Goal: Find specific page/section: Find specific page/section

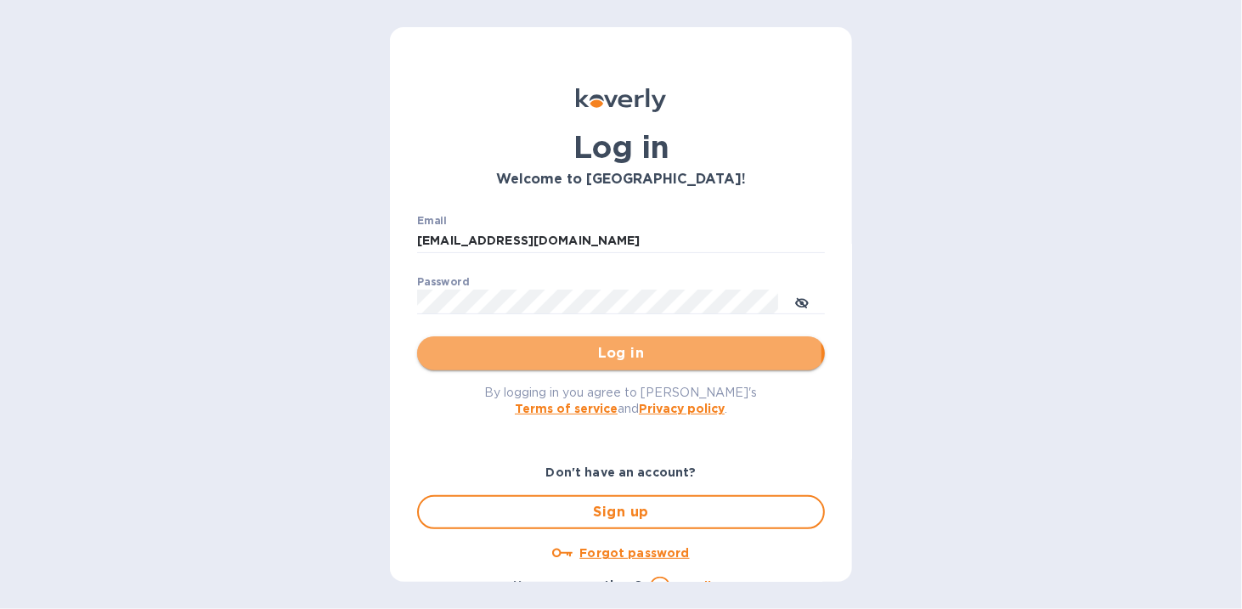
click at [618, 354] on span "Log in" at bounding box center [621, 353] width 381 height 20
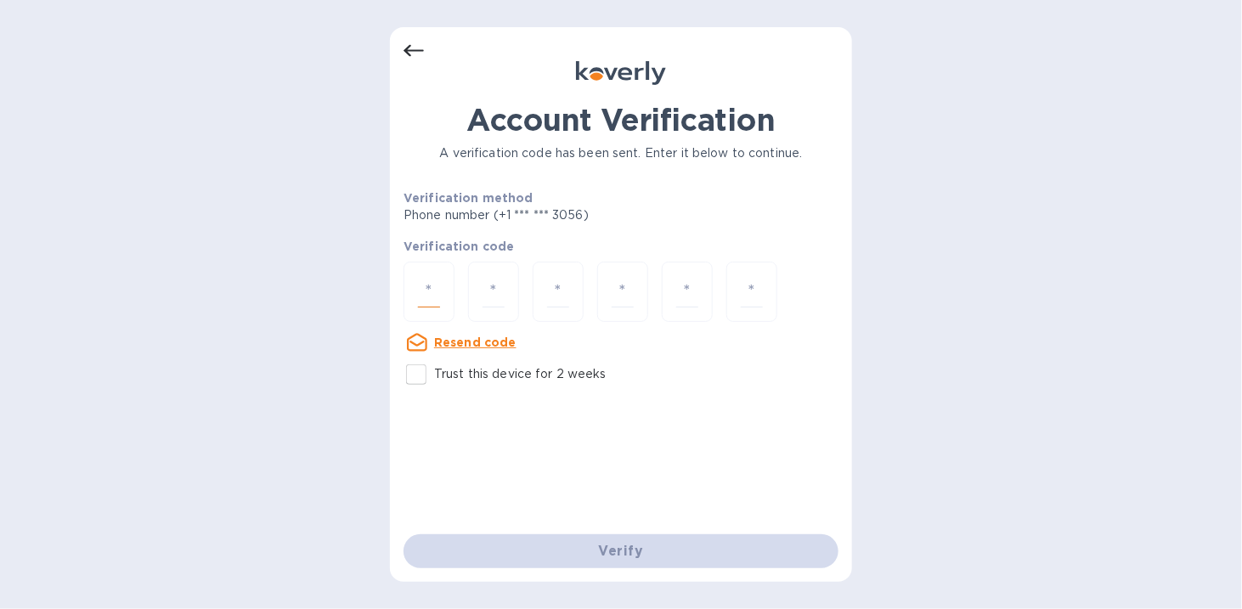
click at [426, 290] on input "number" at bounding box center [429, 291] width 22 height 31
type input "9"
type input "5"
type input "4"
type input "0"
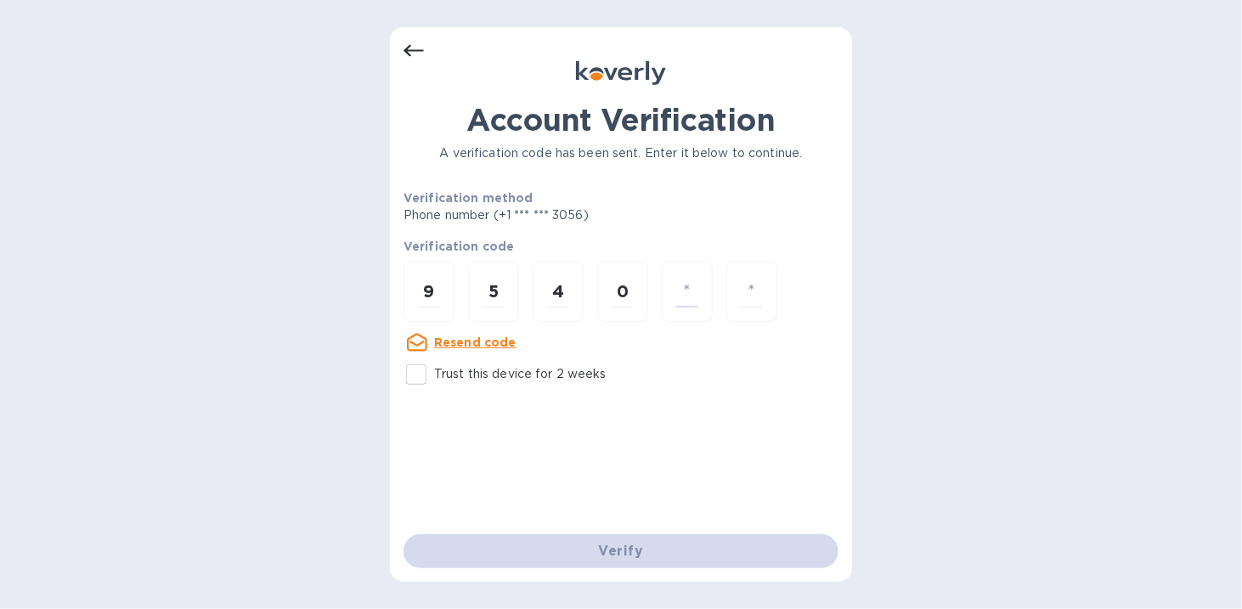
type input "6"
type input "7"
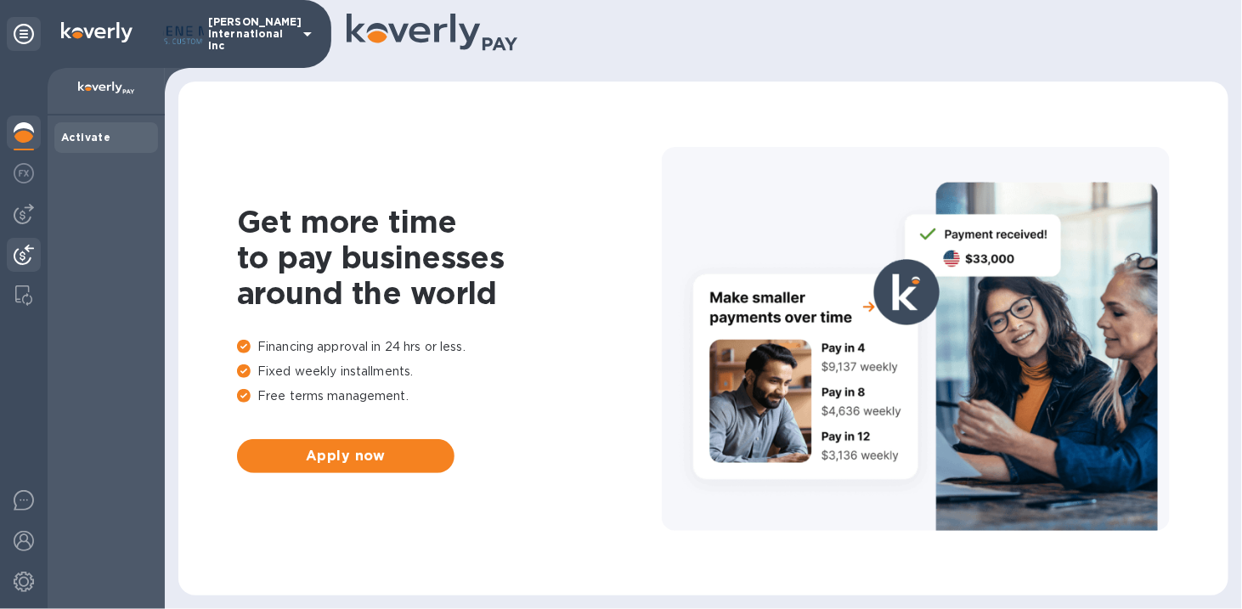
click at [14, 252] on img at bounding box center [24, 255] width 20 height 20
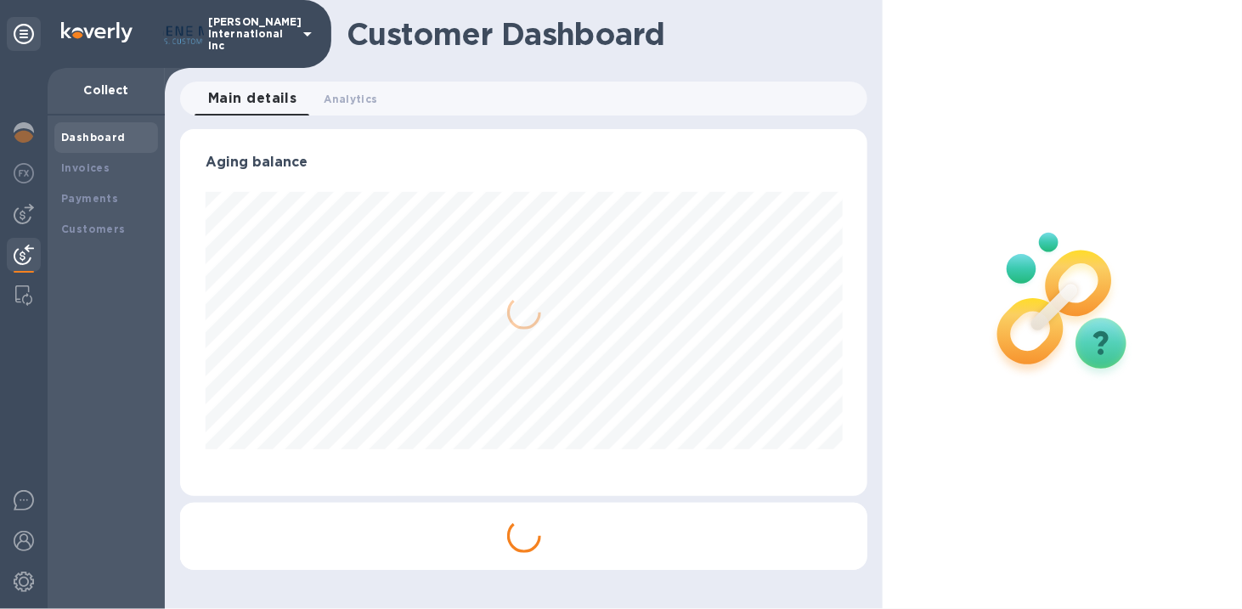
scroll to position [849032, 848717]
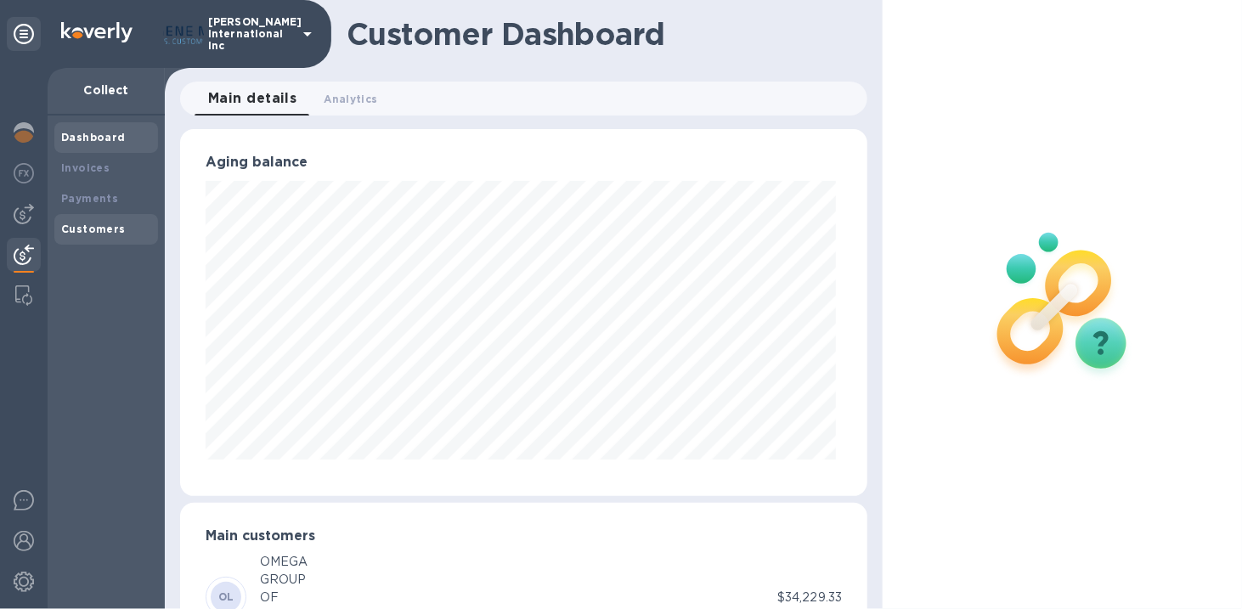
click at [88, 228] on b "Customers" at bounding box center [93, 229] width 65 height 13
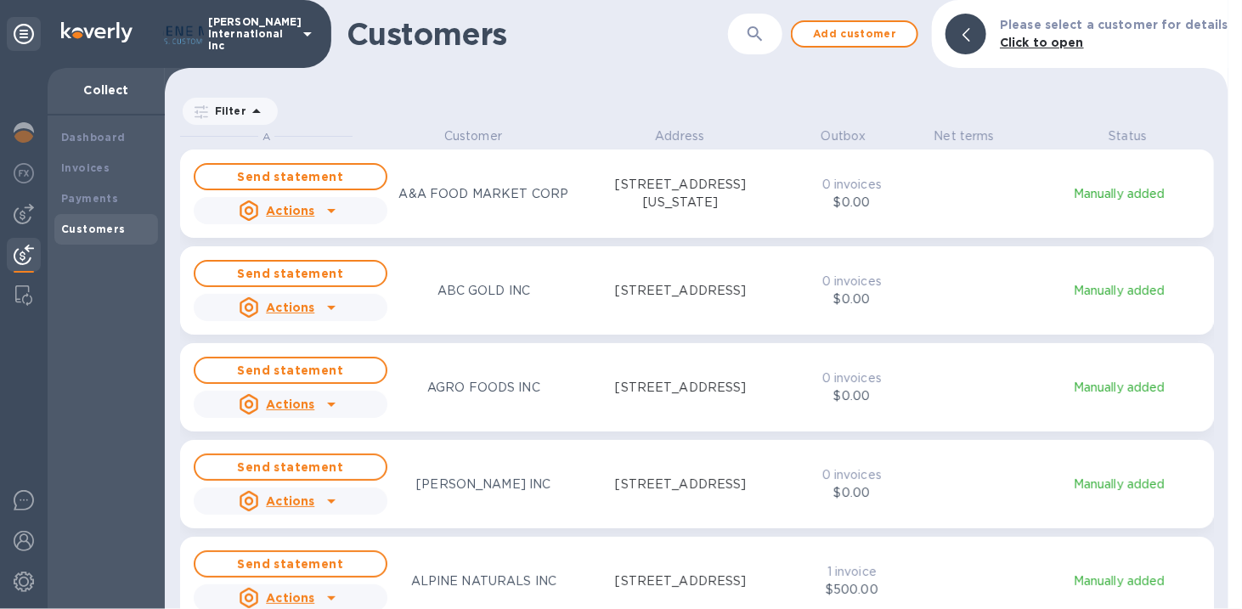
scroll to position [469, 1058]
click at [765, 36] on icon "button" at bounding box center [755, 34] width 20 height 20
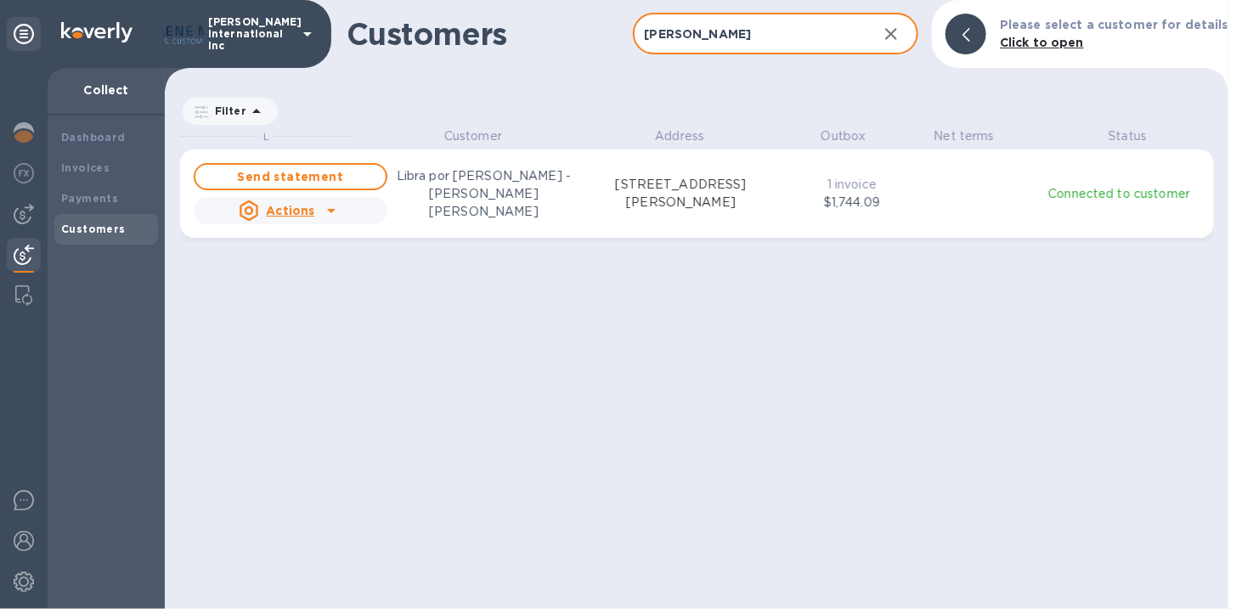
type input "eddie"
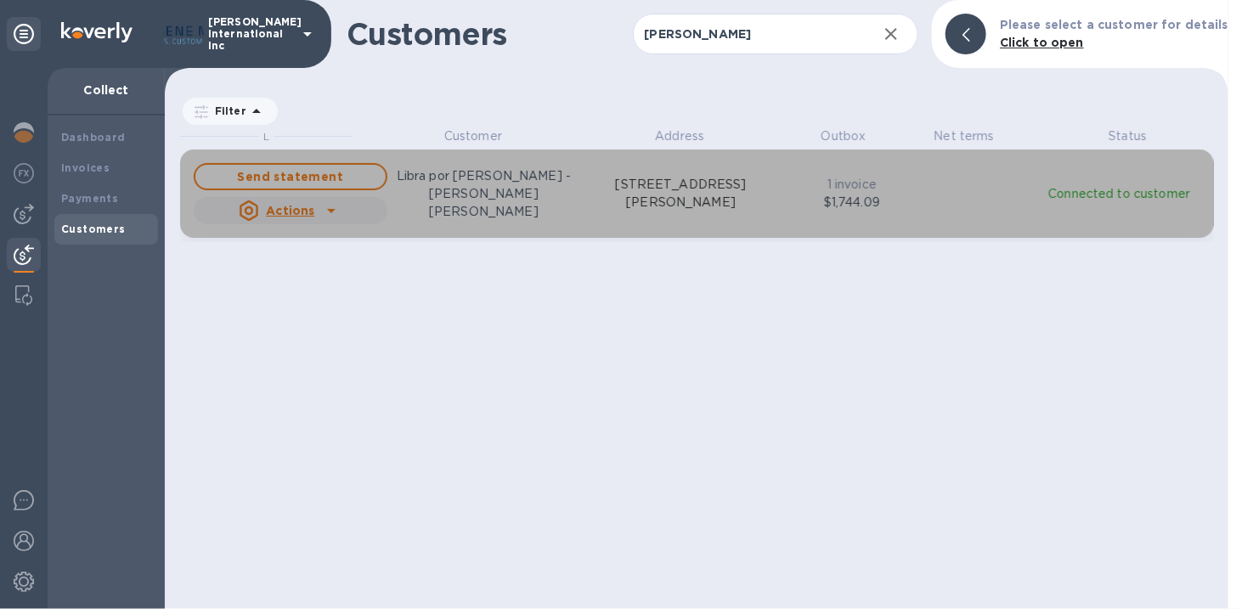
click at [509, 191] on p "Libra por Libra Mariscos - Eddie Santiago Madrigal" at bounding box center [484, 194] width 194 height 54
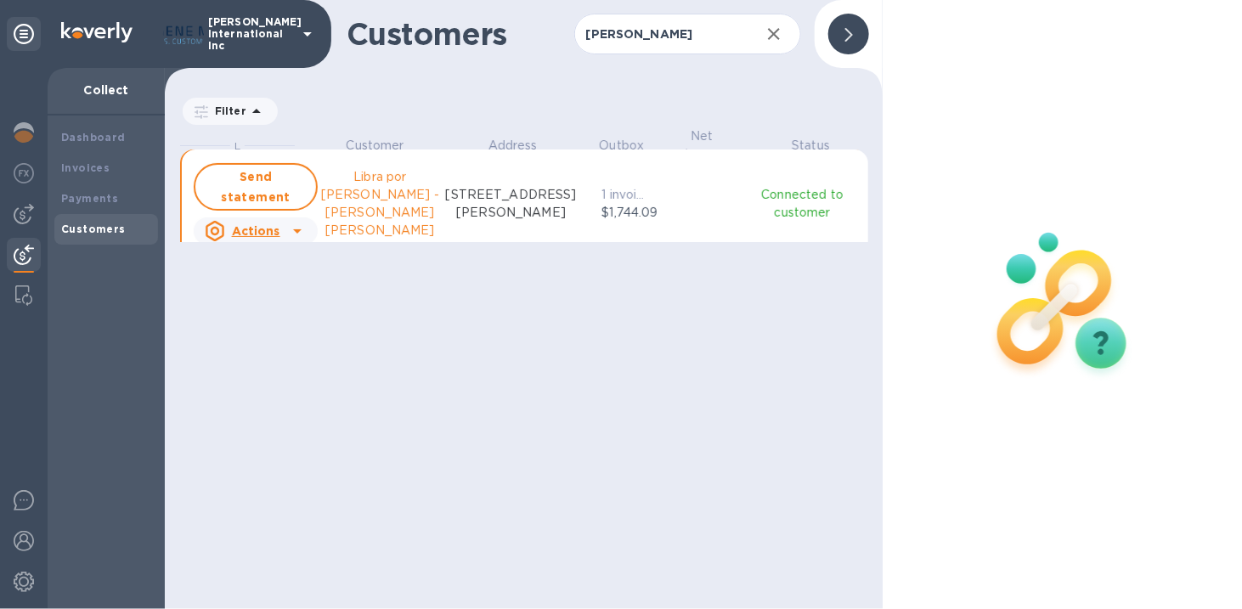
scroll to position [469, 712]
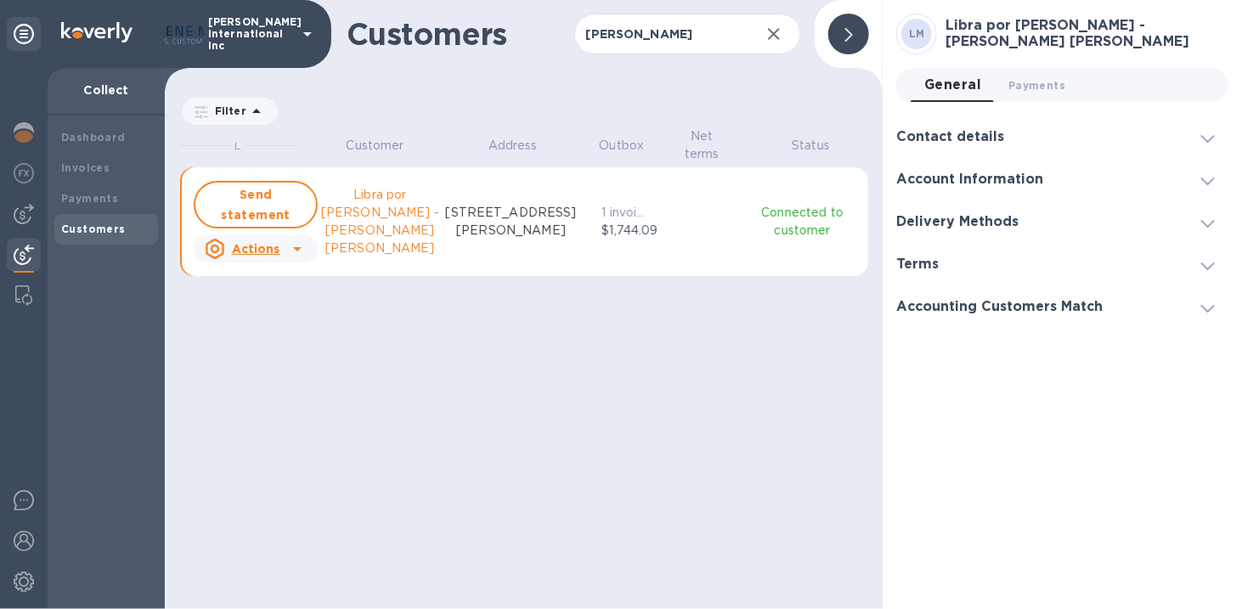
click at [1205, 135] on icon at bounding box center [1208, 139] width 14 height 8
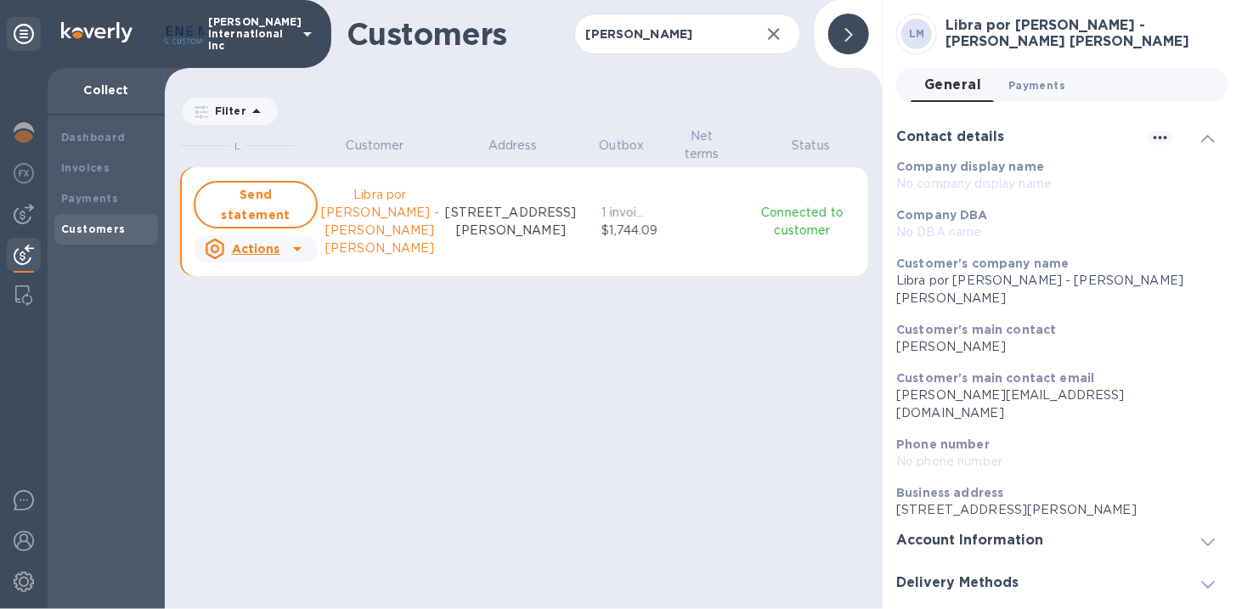
click at [1033, 85] on span "Payments 0" at bounding box center [1037, 85] width 57 height 18
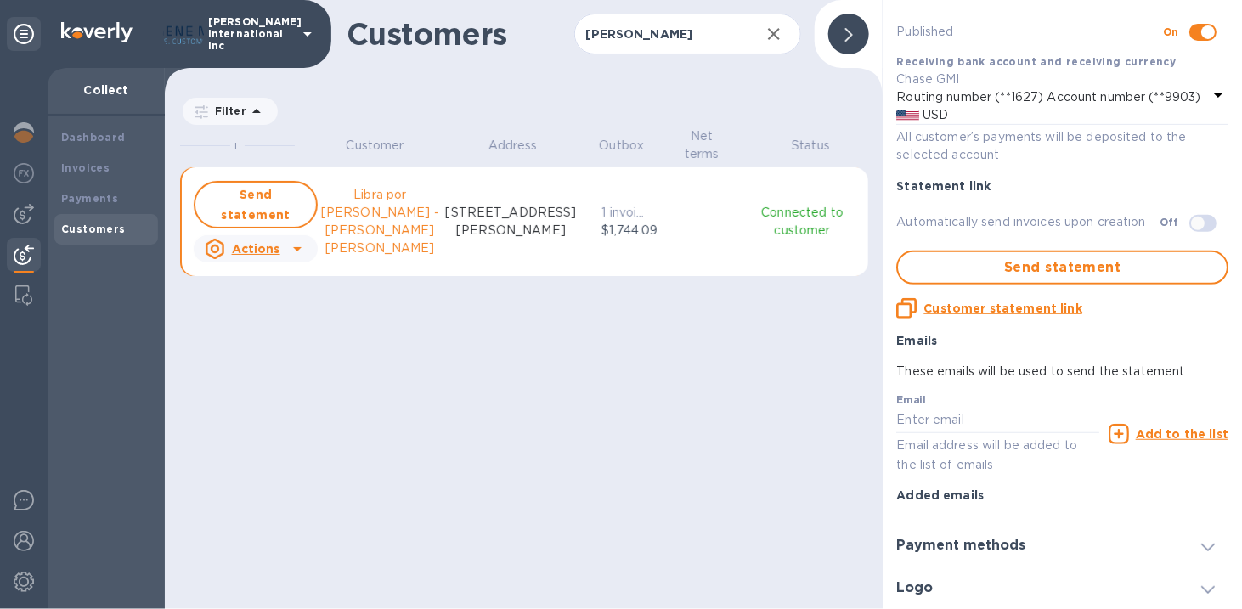
scroll to position [207, 0]
click at [1191, 591] on div at bounding box center [1207, 587] width 41 height 17
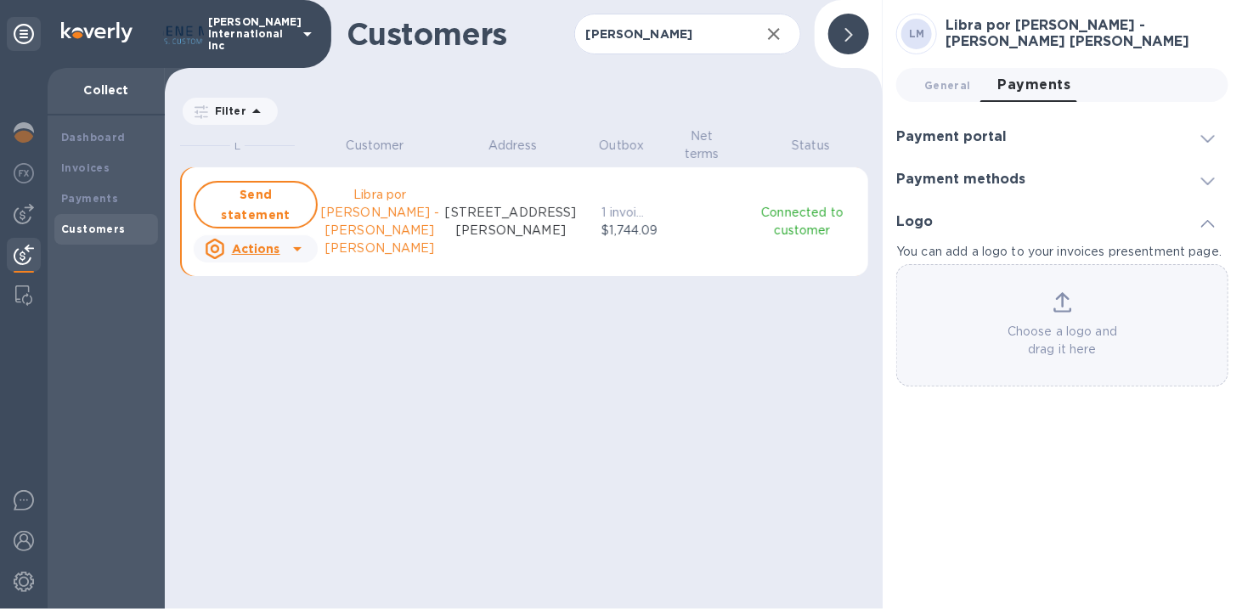
click at [1202, 181] on icon at bounding box center [1208, 182] width 14 height 8
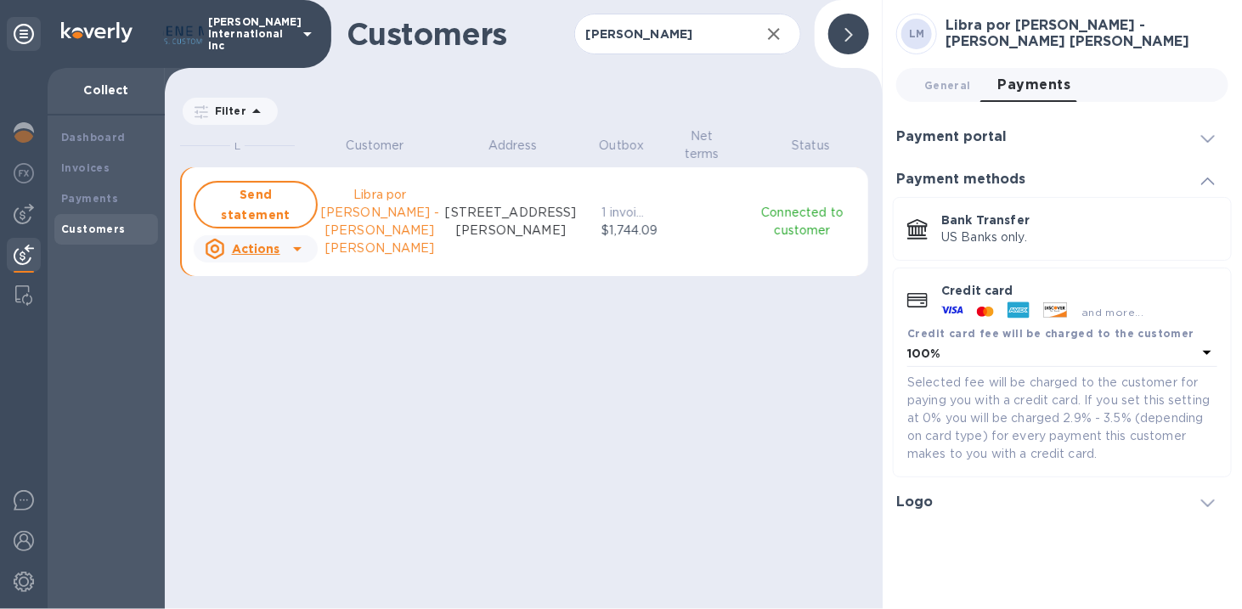
click at [1199, 133] on div at bounding box center [1207, 136] width 41 height 17
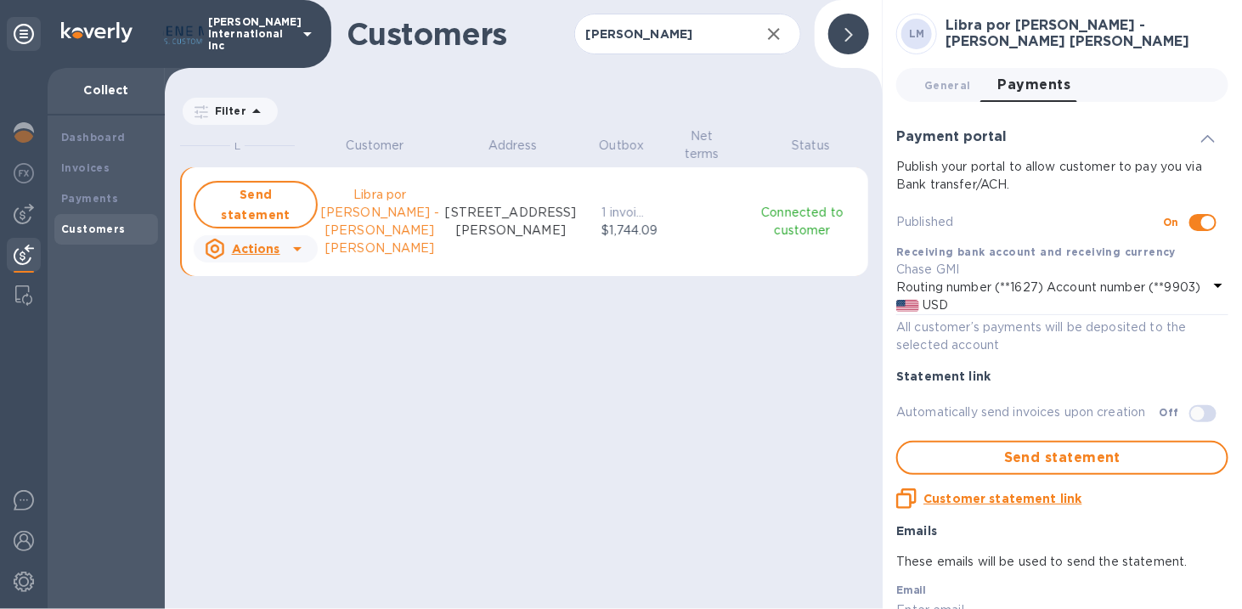
click at [1215, 290] on icon at bounding box center [1218, 285] width 20 height 20
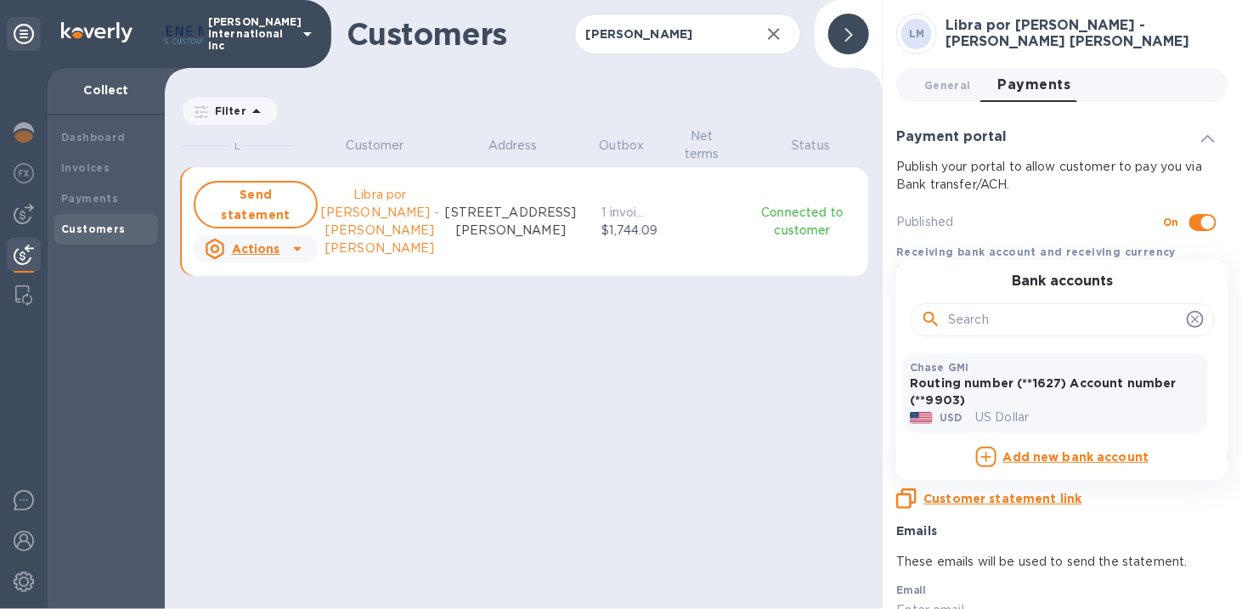
click at [1078, 215] on p "Published" at bounding box center [1029, 222] width 267 height 18
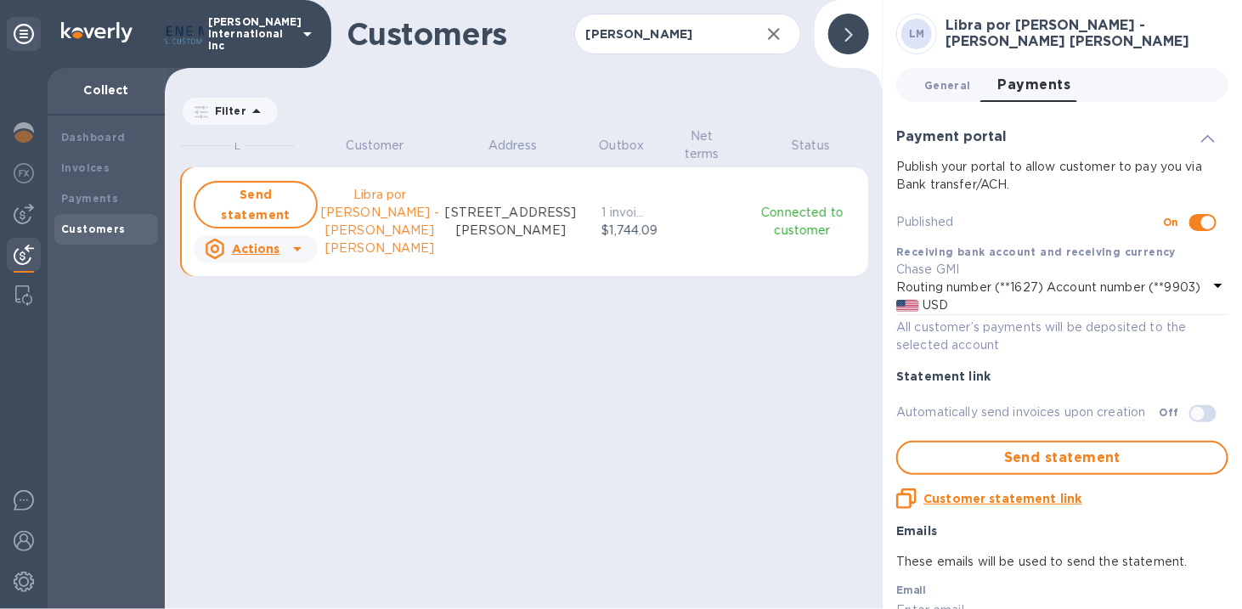
click at [942, 86] on span "General 0" at bounding box center [947, 85] width 46 height 18
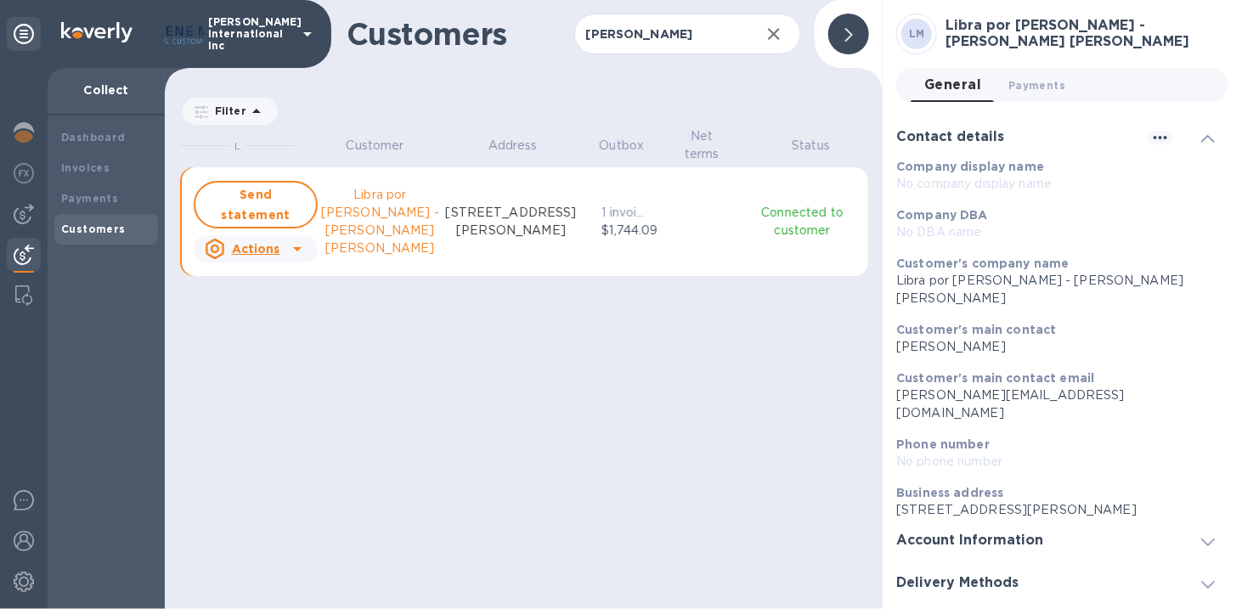
scroll to position [44, 0]
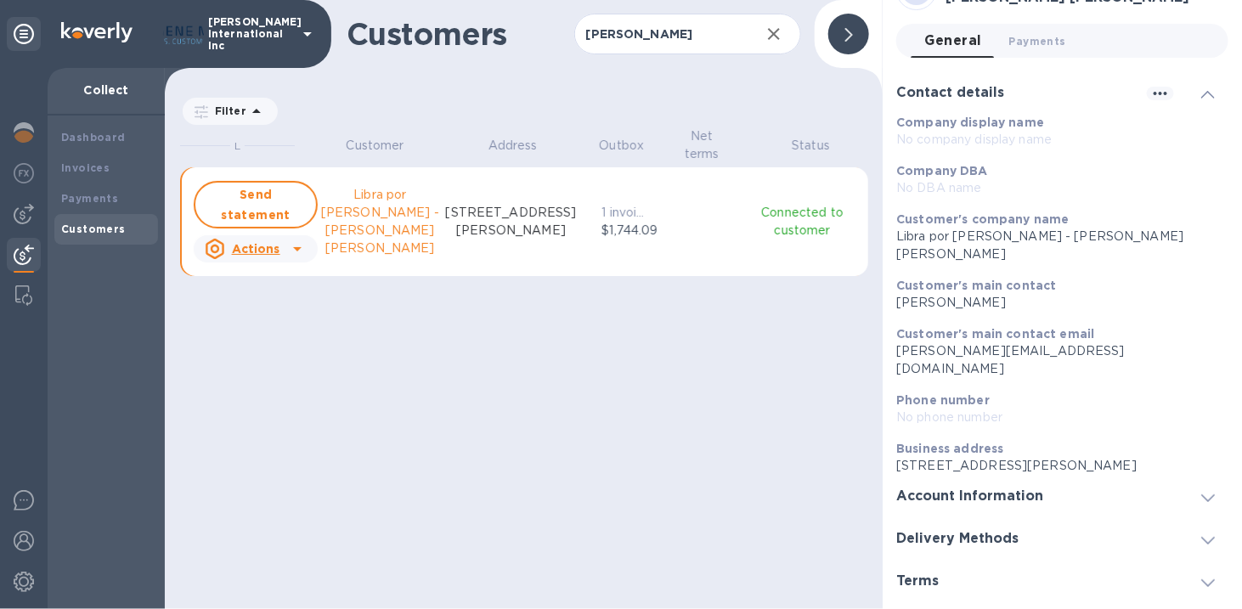
click at [1201, 494] on icon at bounding box center [1208, 498] width 14 height 8
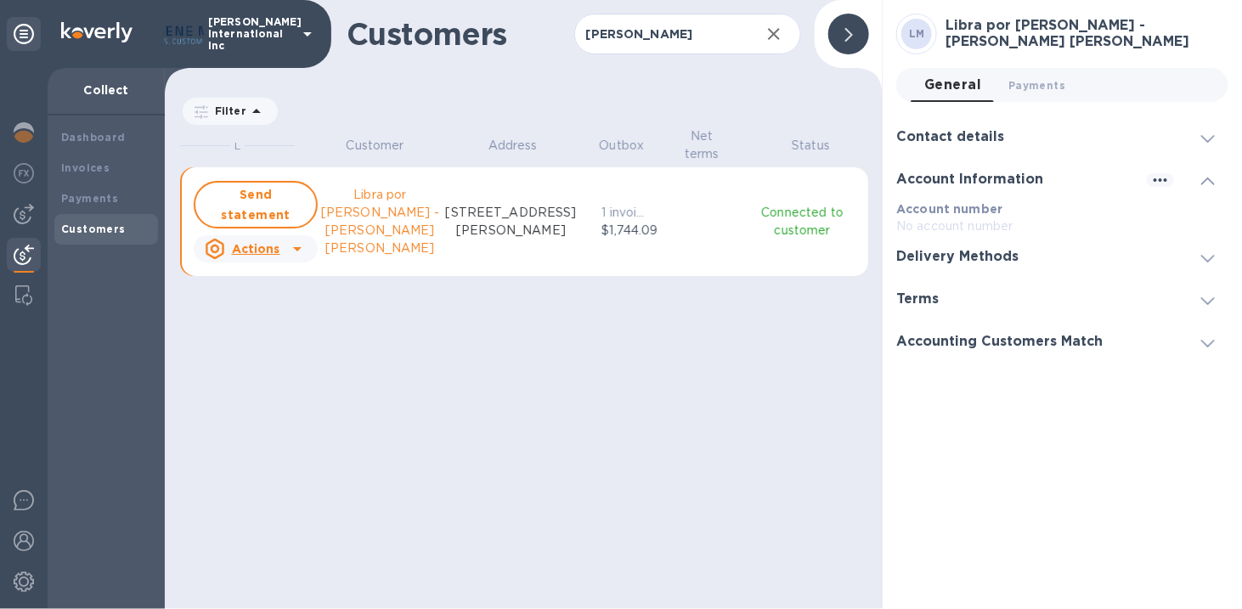
scroll to position [0, 0]
click at [1207, 257] on icon at bounding box center [1208, 259] width 14 height 8
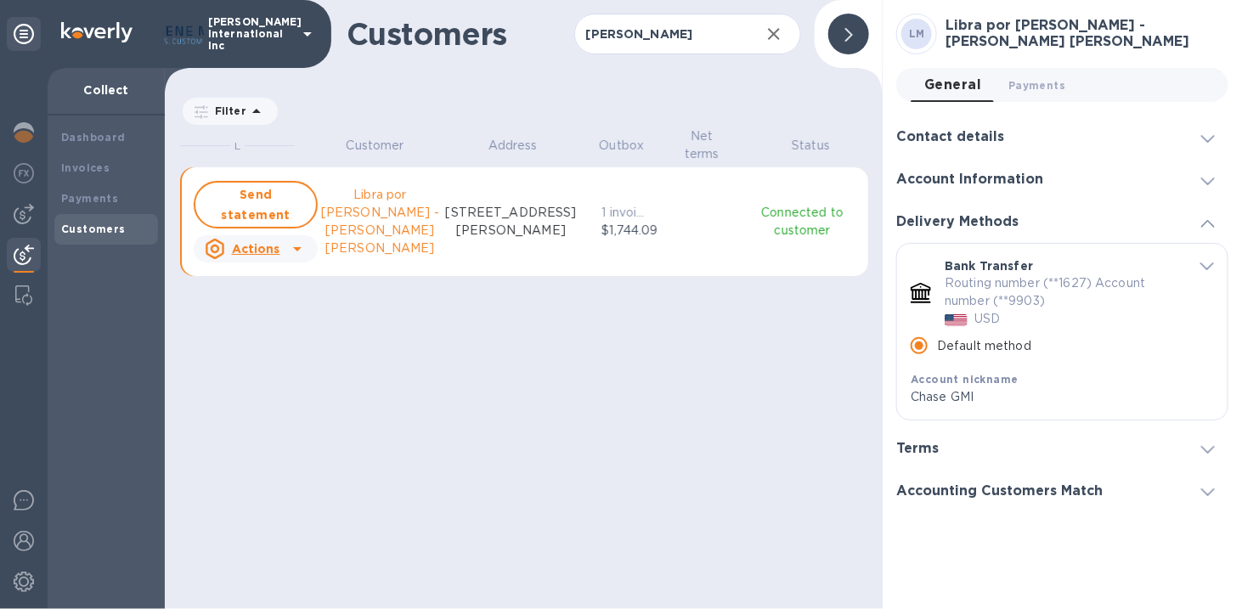
click at [1201, 443] on span at bounding box center [1208, 449] width 14 height 16
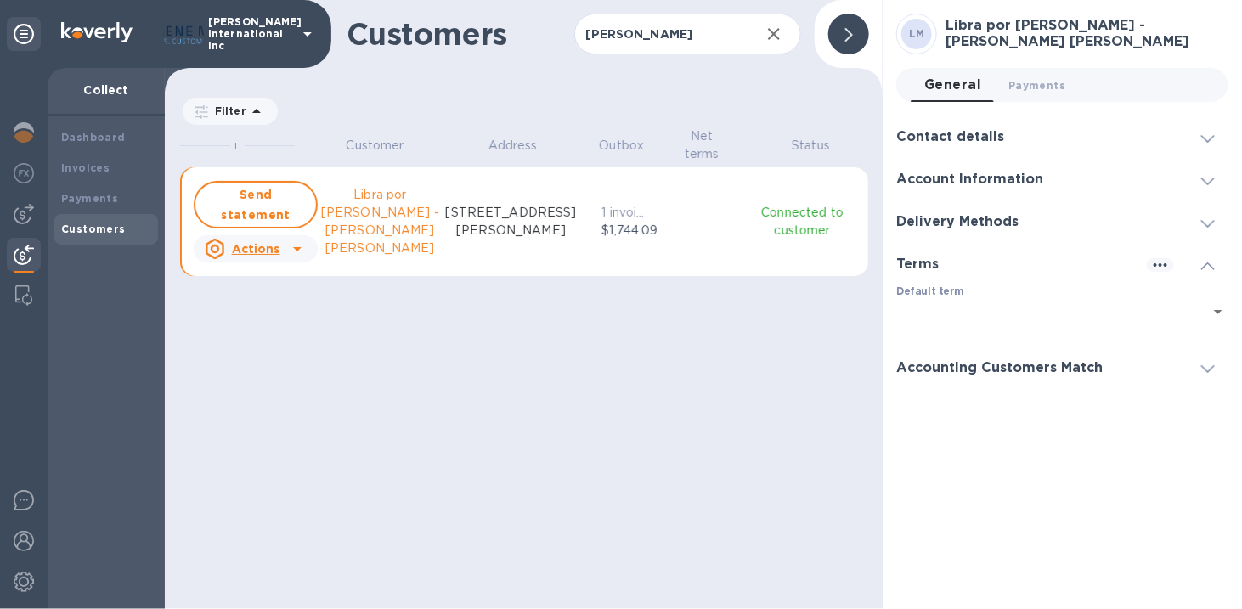
click at [1203, 361] on span at bounding box center [1208, 368] width 14 height 16
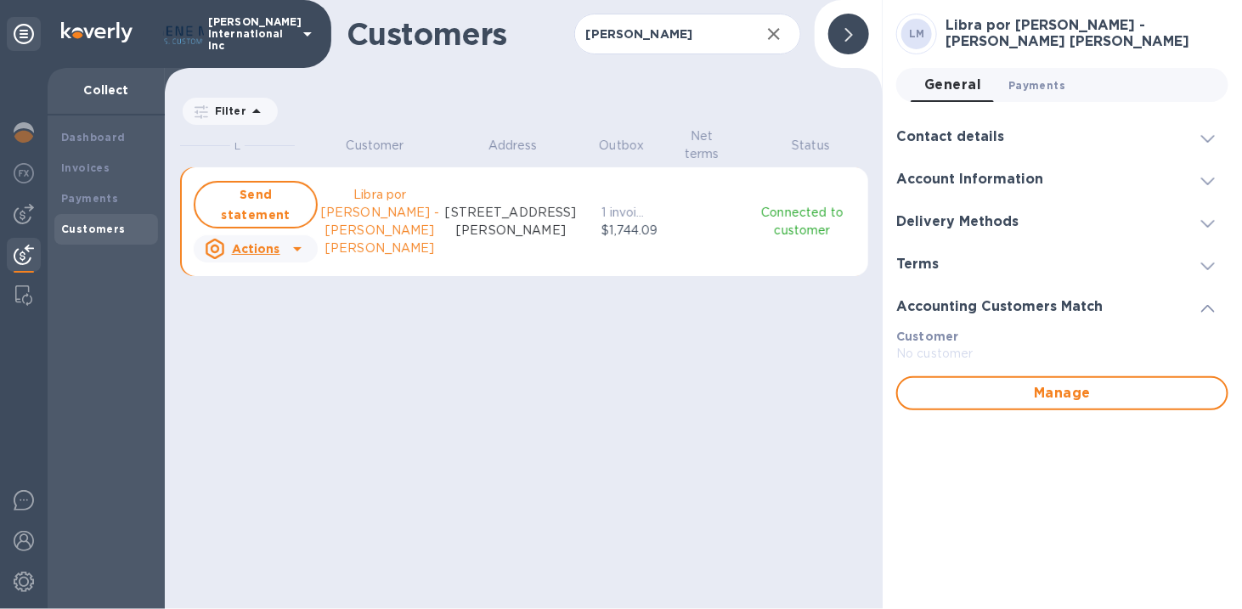
click at [1028, 87] on span "Payments 0" at bounding box center [1037, 85] width 57 height 18
